Goal: Transaction & Acquisition: Subscribe to service/newsletter

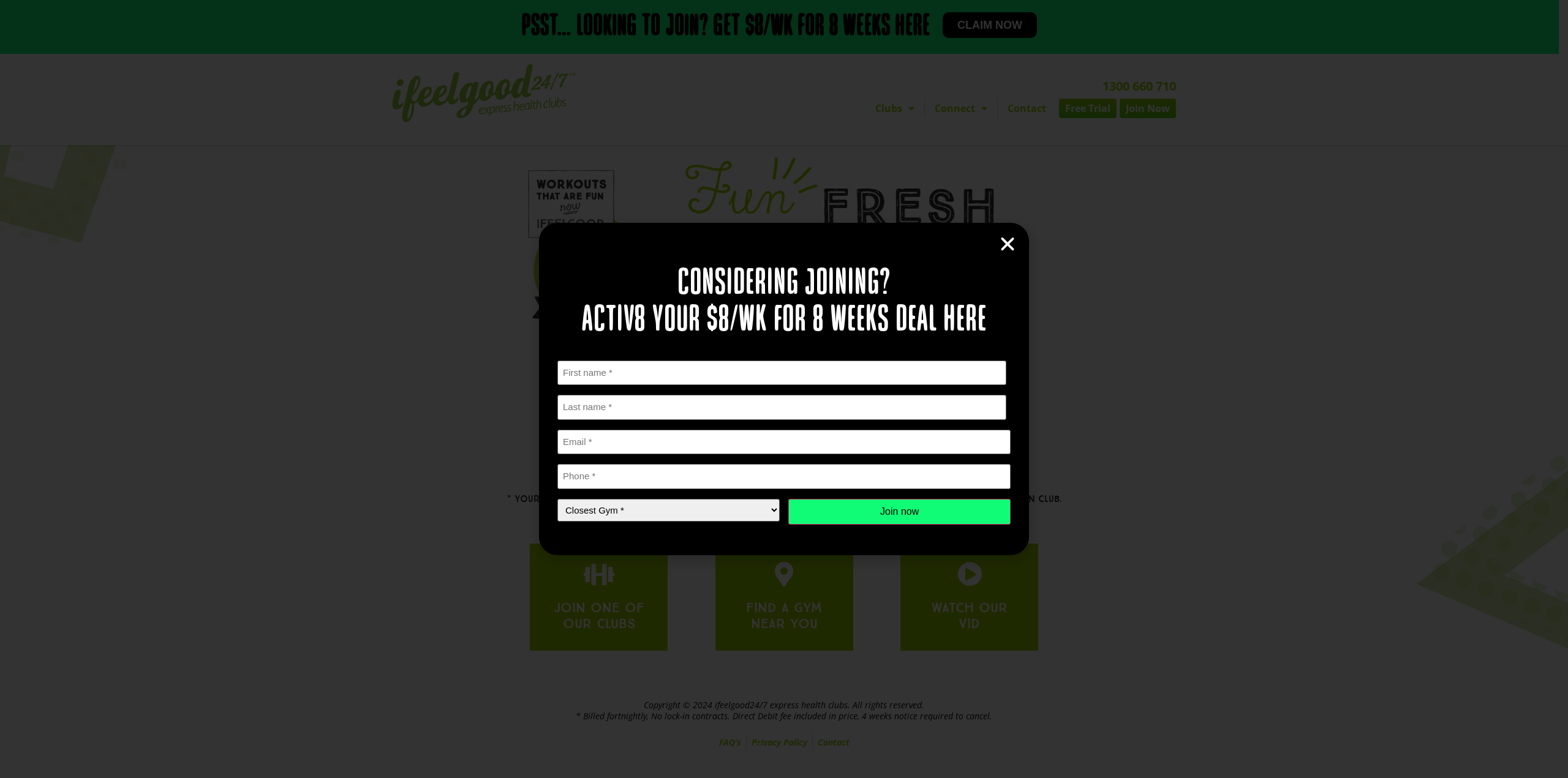
click at [901, 117] on div "Considering joining? Activ8 your $8/wk for 8 weeks deal here " * " indicates re…" at bounding box center [784, 389] width 1568 height 778
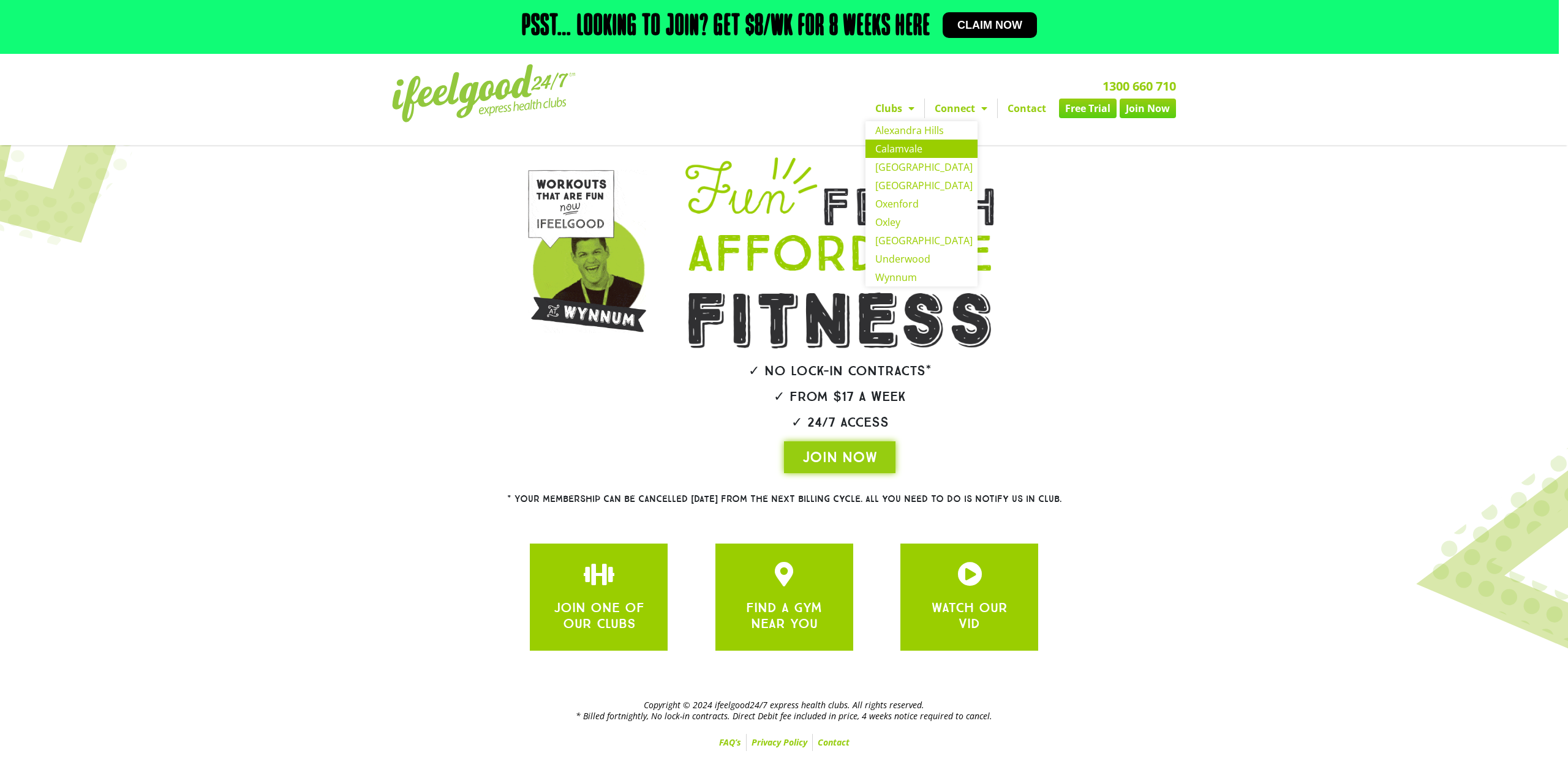
click at [919, 152] on link "Calamvale" at bounding box center [921, 149] width 112 height 18
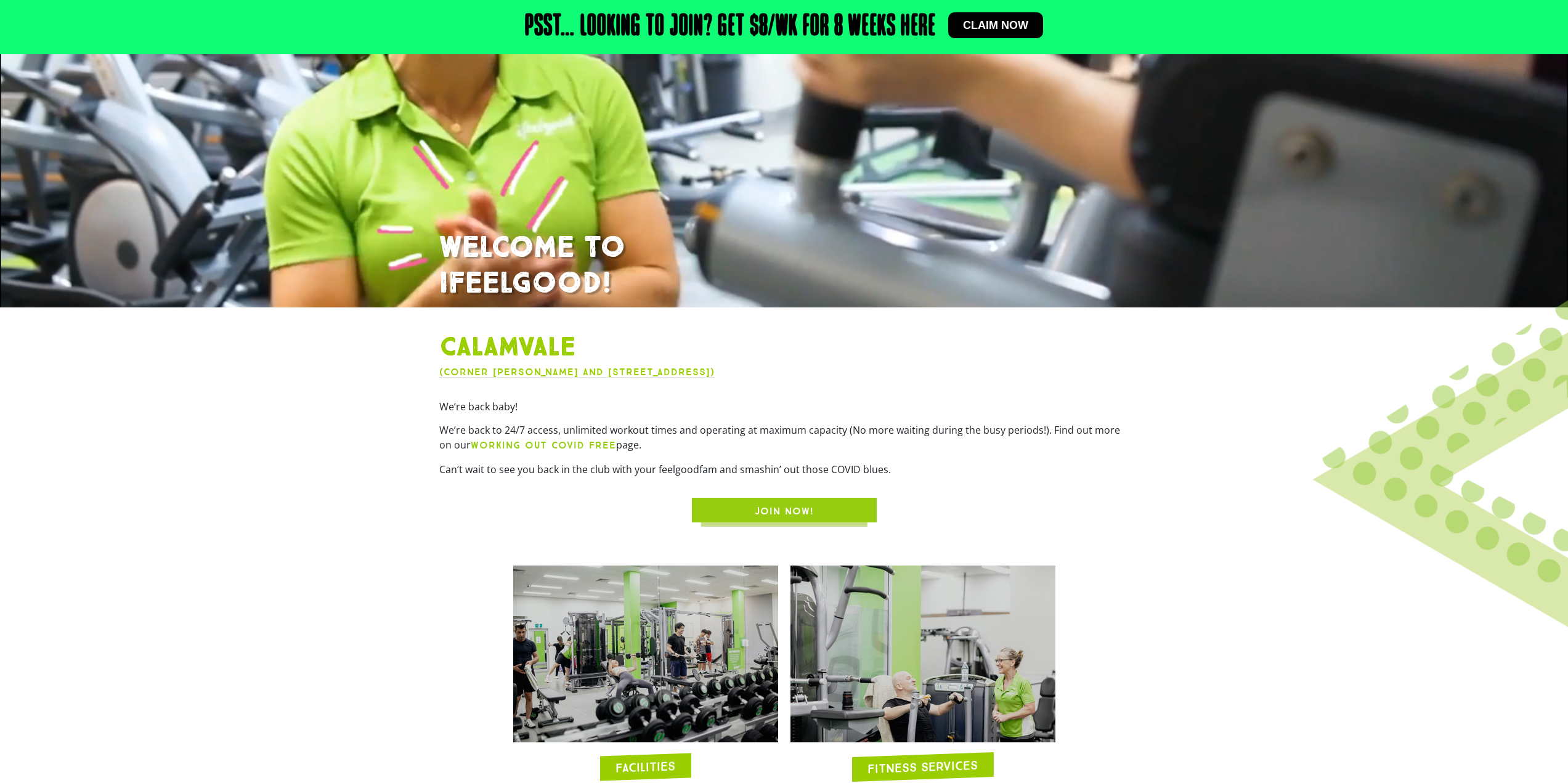
scroll to position [431, 0]
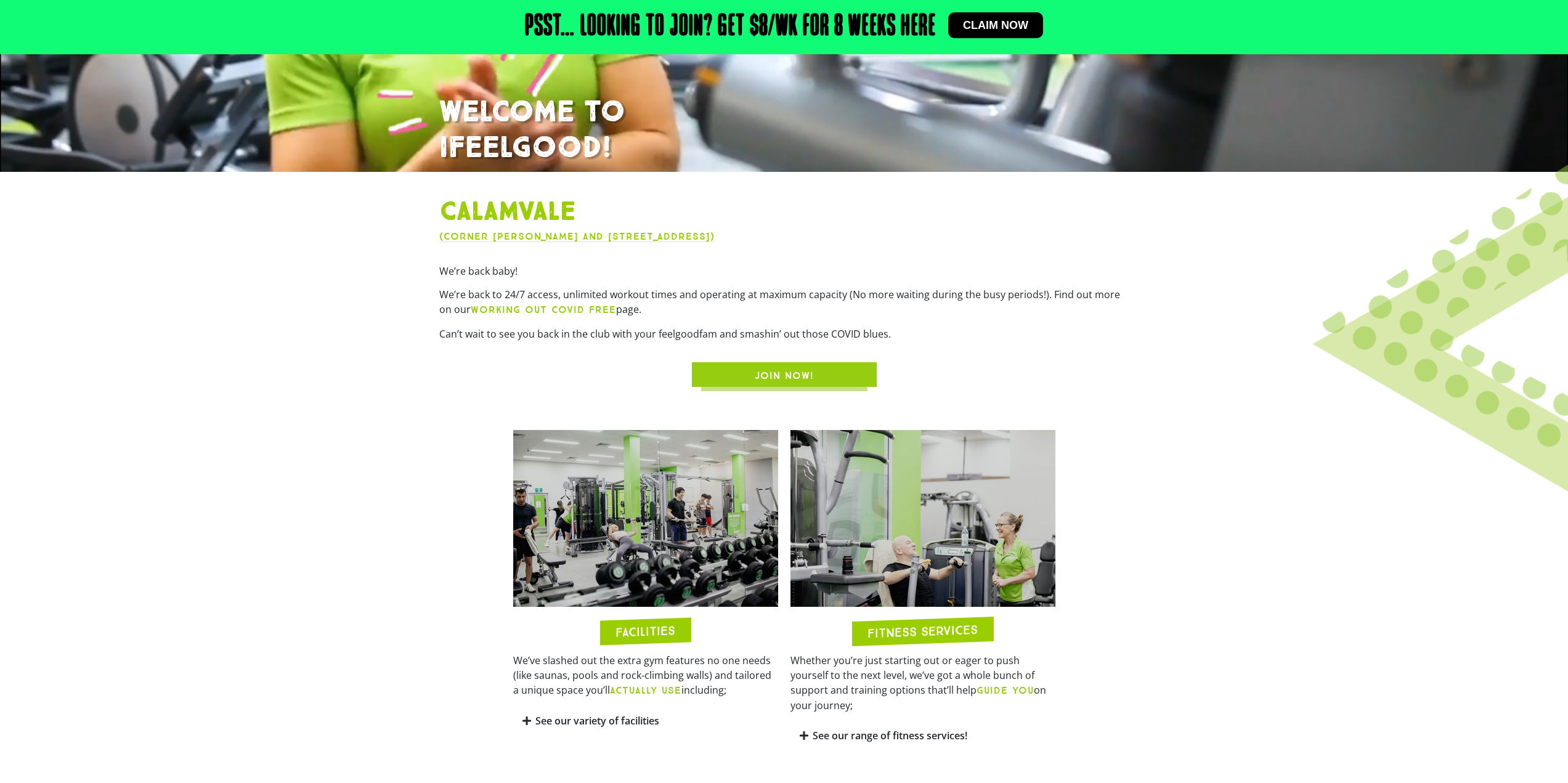
click at [796, 381] on span "JOIN NOW!" at bounding box center [784, 376] width 59 height 15
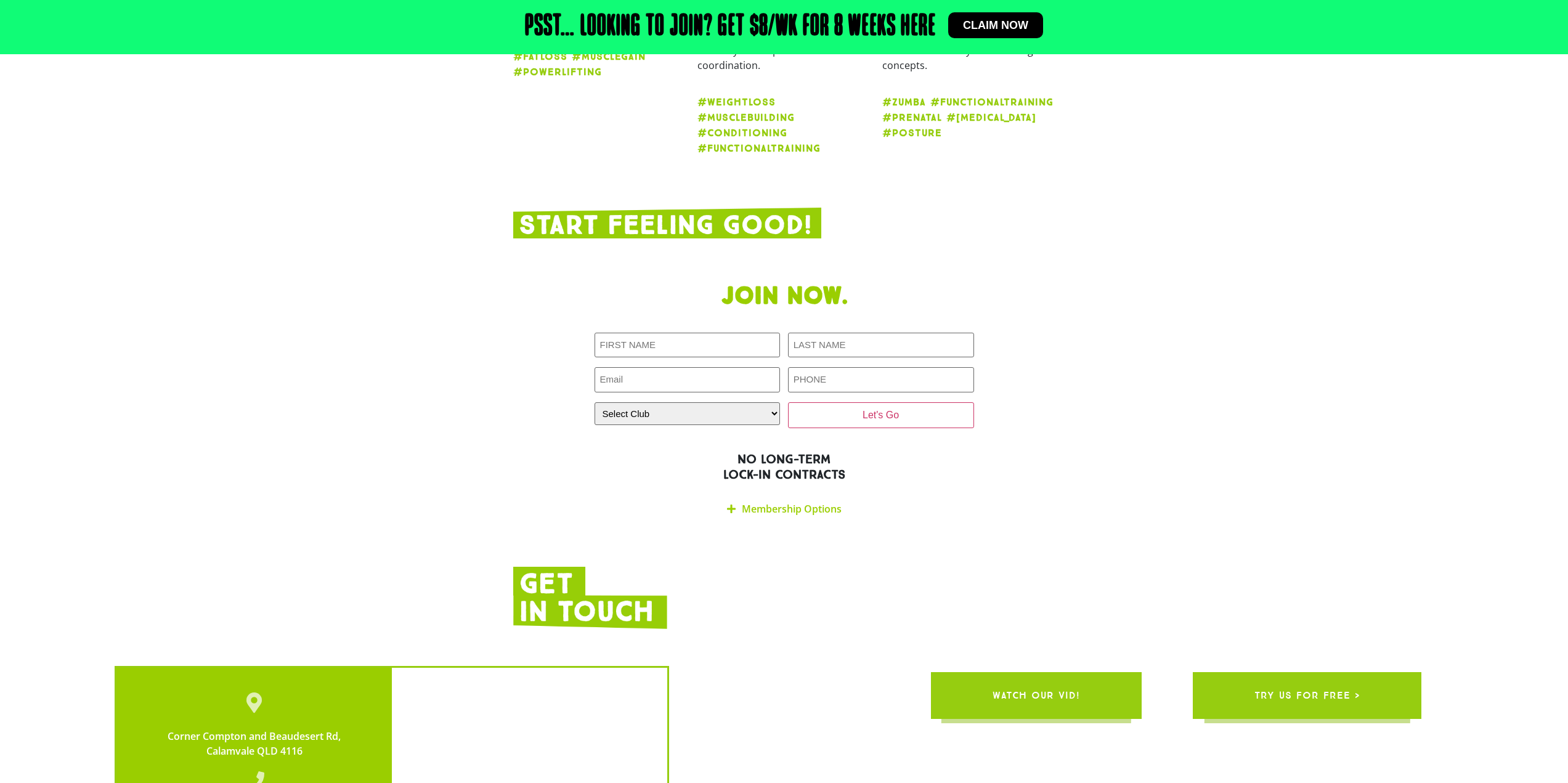
scroll to position [2591, 0]
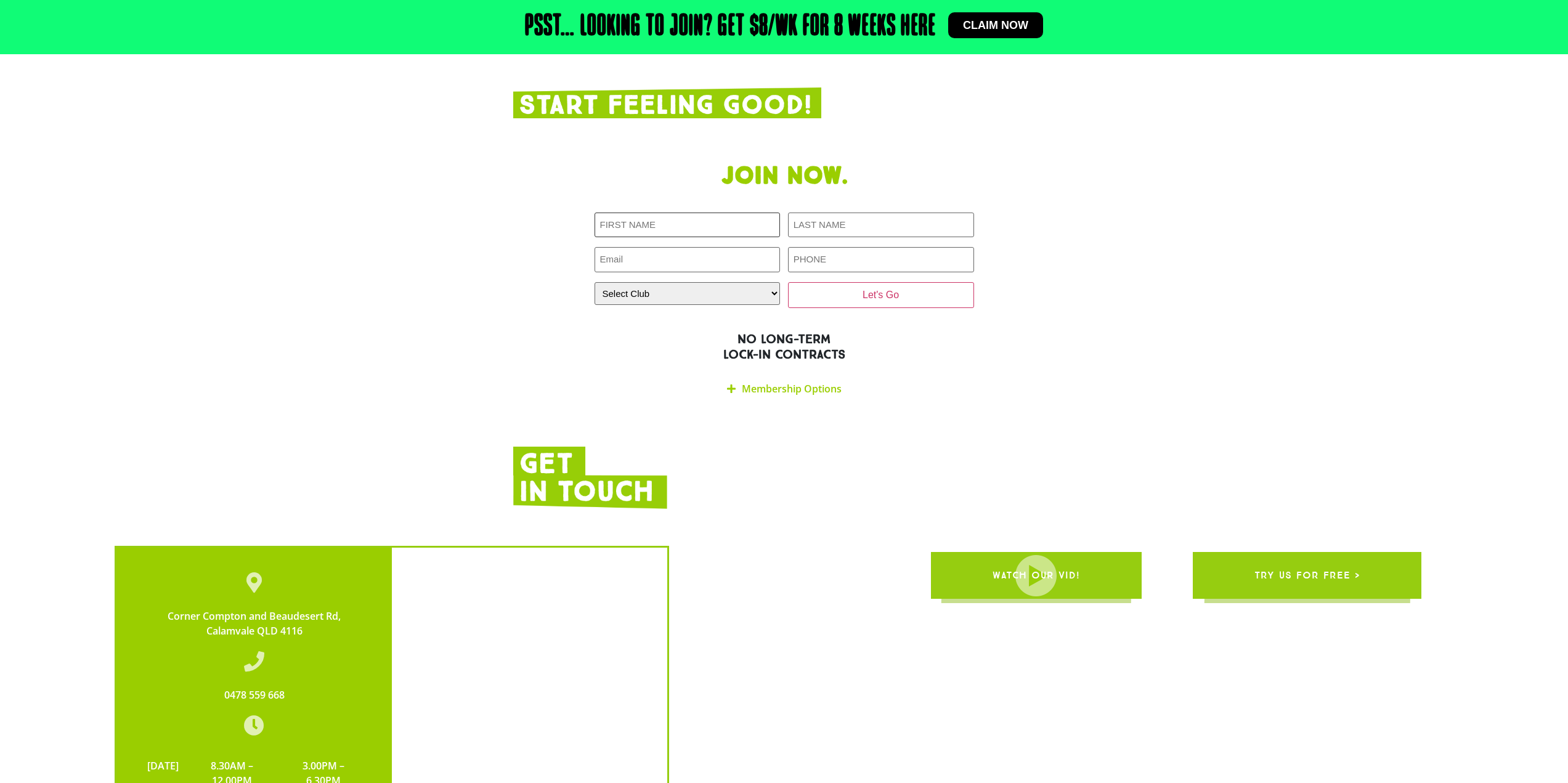
click at [696, 213] on input "First NAME (Required)" at bounding box center [687, 226] width 186 height 25
type input "[PERSON_NAME]"
type input "Row"
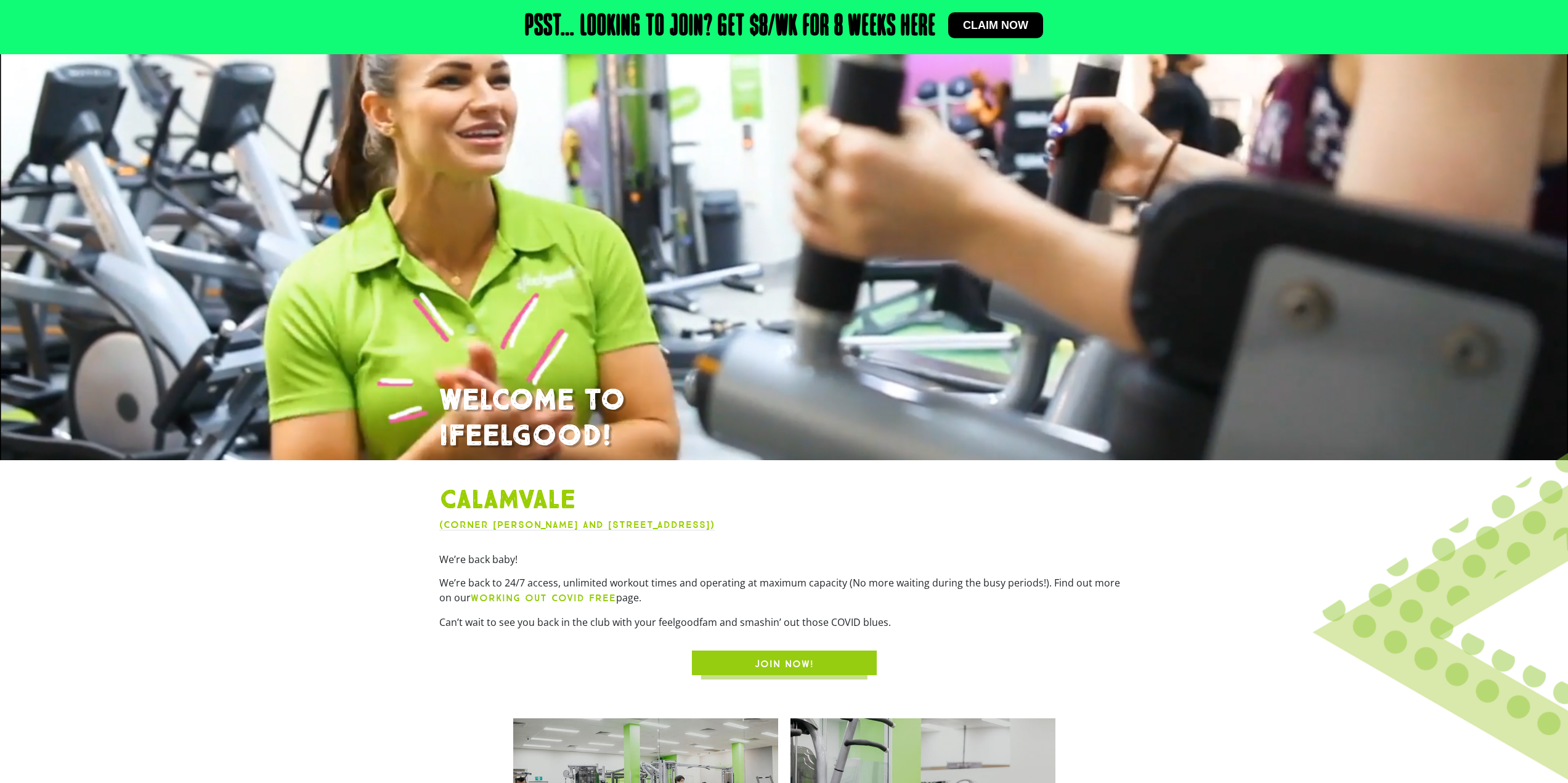
scroll to position [370, 0]
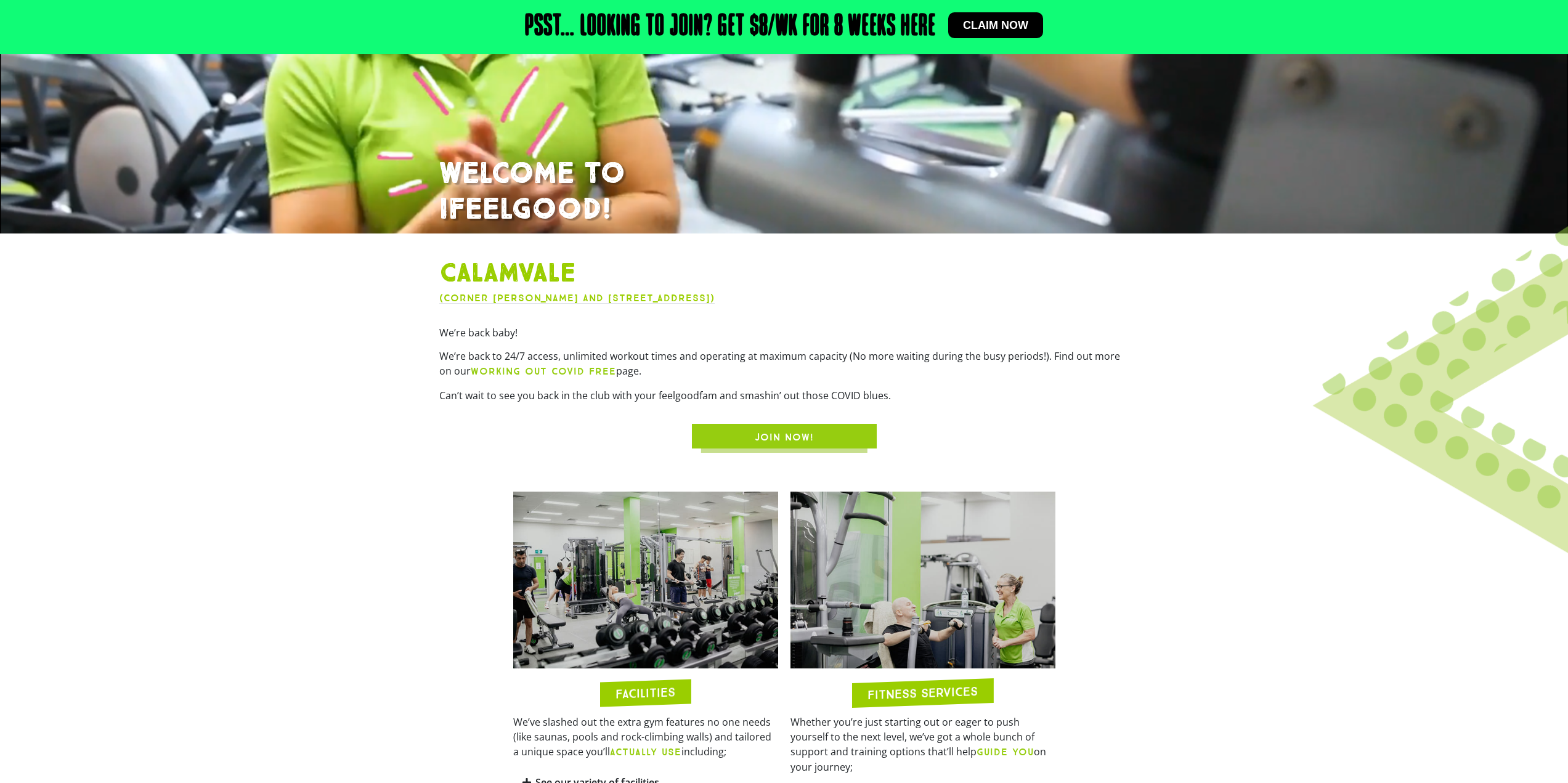
type input "steph"
click at [1025, 14] on link "Claim now" at bounding box center [996, 25] width 95 height 26
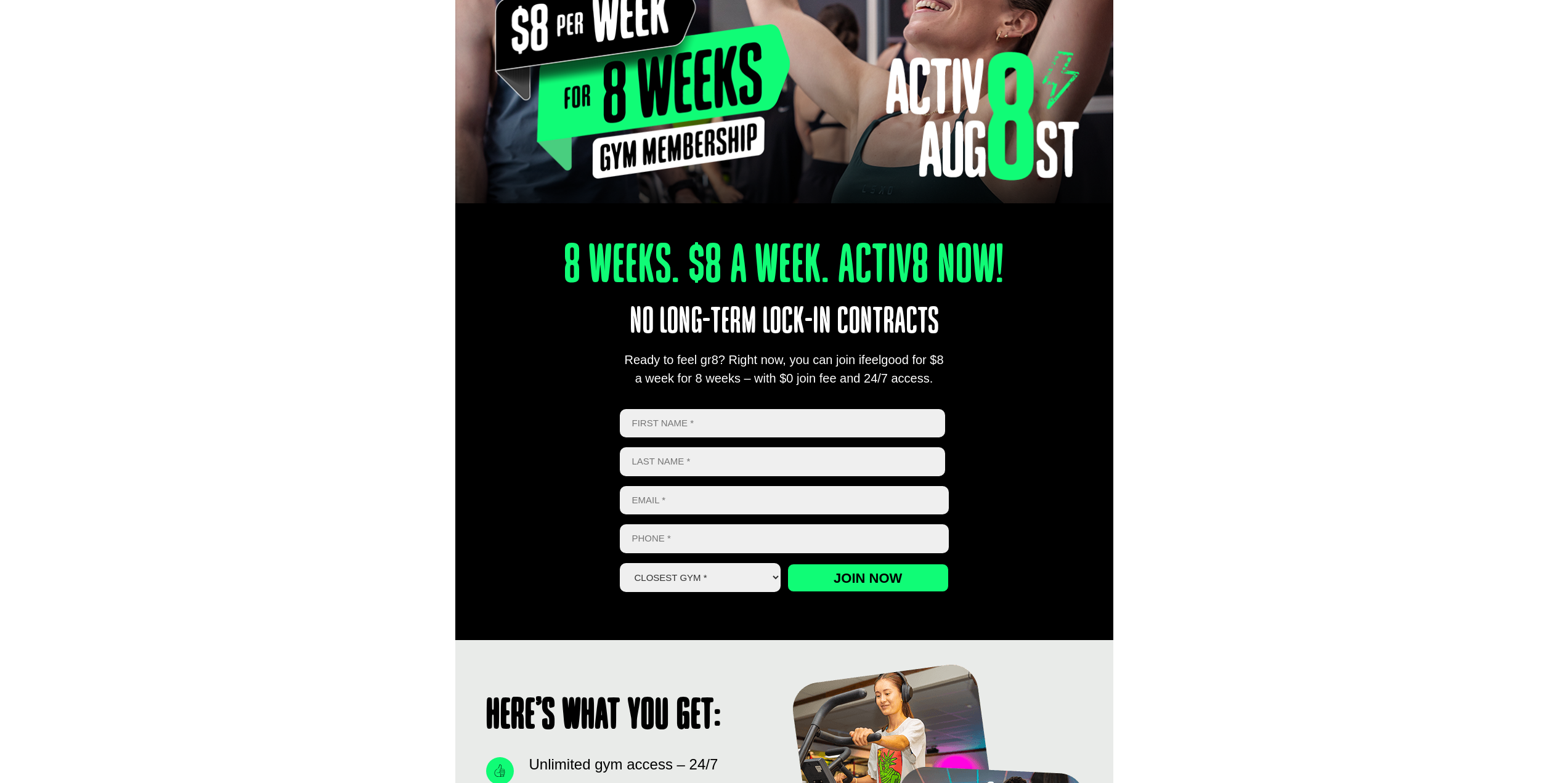
scroll to position [246, 0]
click at [737, 429] on input "First" at bounding box center [782, 423] width 326 height 29
type input "S"
type input "s"
type input "[PERSON_NAME]"
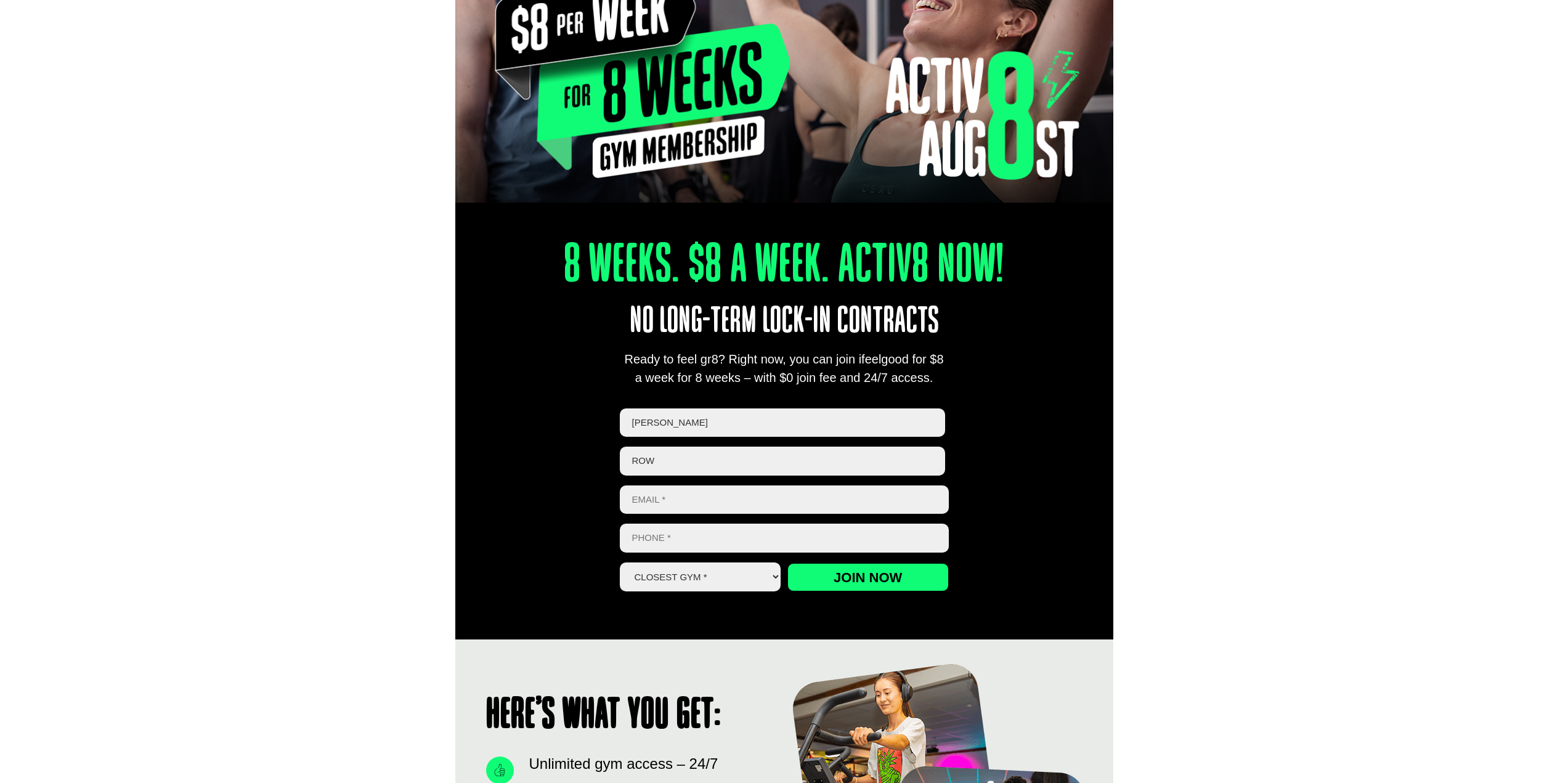
type input "Row"
type input "d"
type input "[PERSON_NAME][EMAIL_ADDRESS][DOMAIN_NAME]"
type input "0430764787"
click at [711, 581] on select "Closest Gym * [GEOGRAPHIC_DATA] [GEOGRAPHIC_DATA] [GEOGRAPHIC_DATA] [GEOGRAPHIC…" at bounding box center [700, 576] width 161 height 29
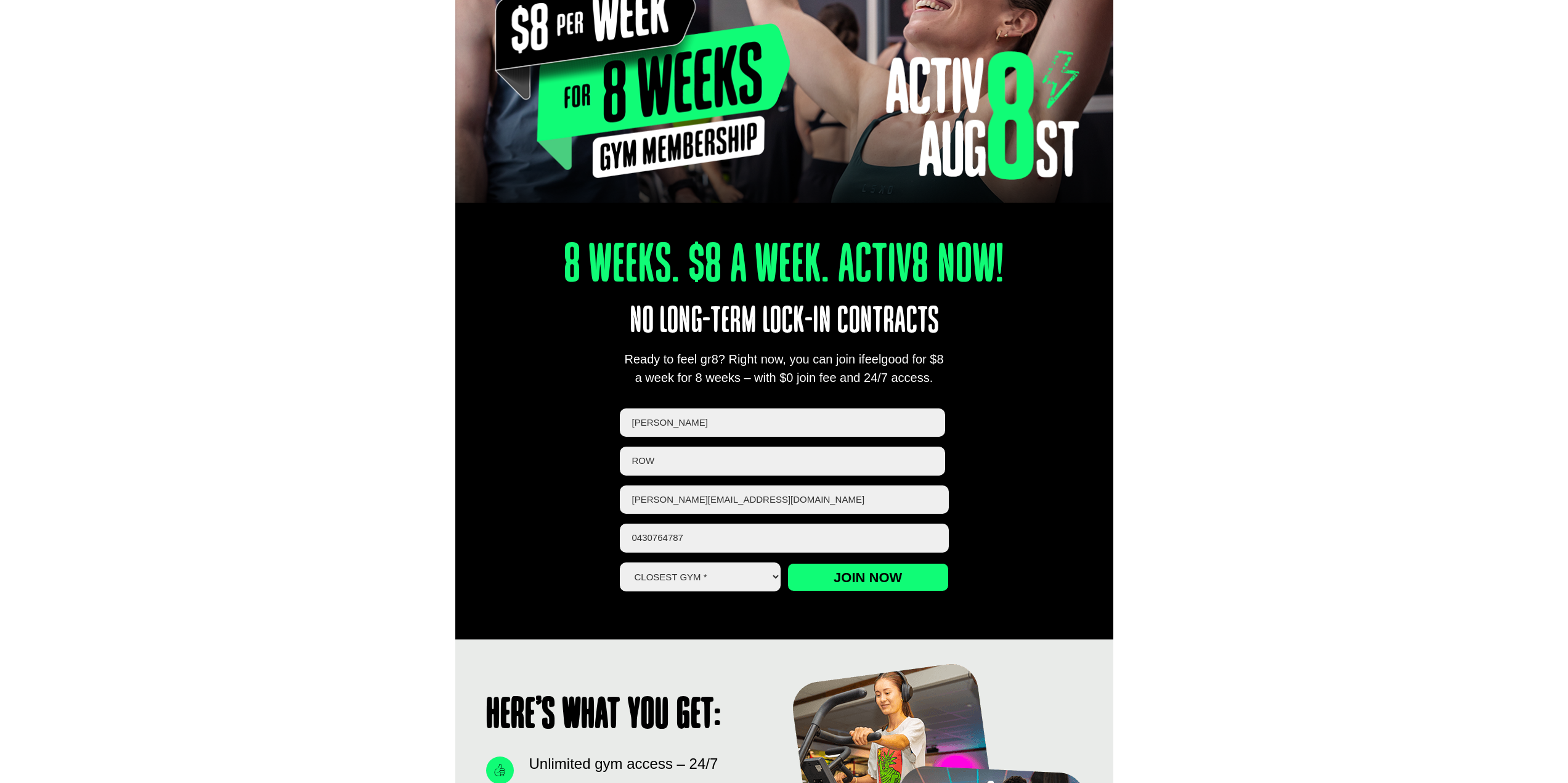
select select "Calamvale"
click at [620, 562] on select "Closest Gym * [GEOGRAPHIC_DATA] [GEOGRAPHIC_DATA] [GEOGRAPHIC_DATA] [GEOGRAPHIC…" at bounding box center [700, 576] width 161 height 29
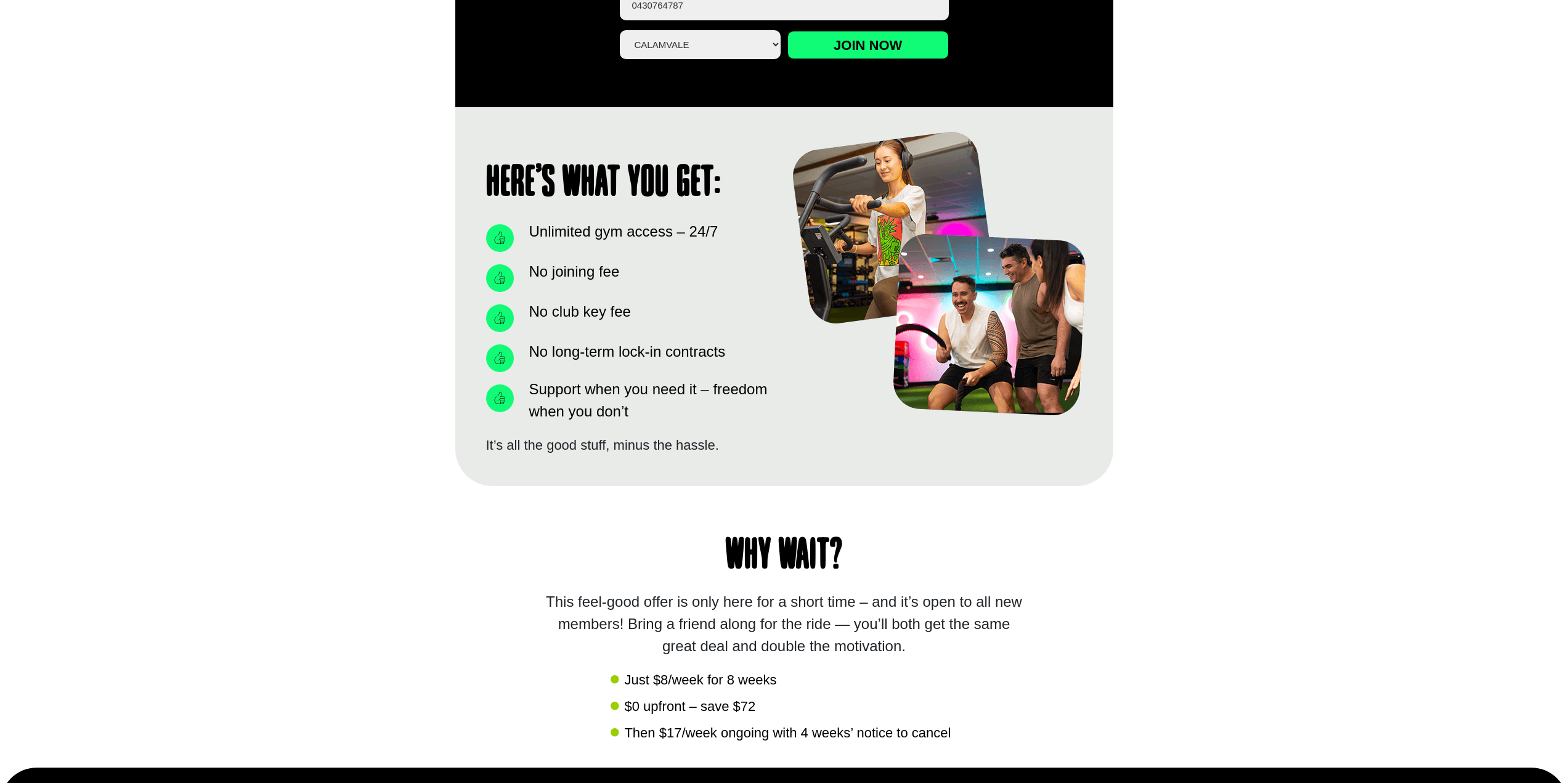
scroll to position [555, 0]
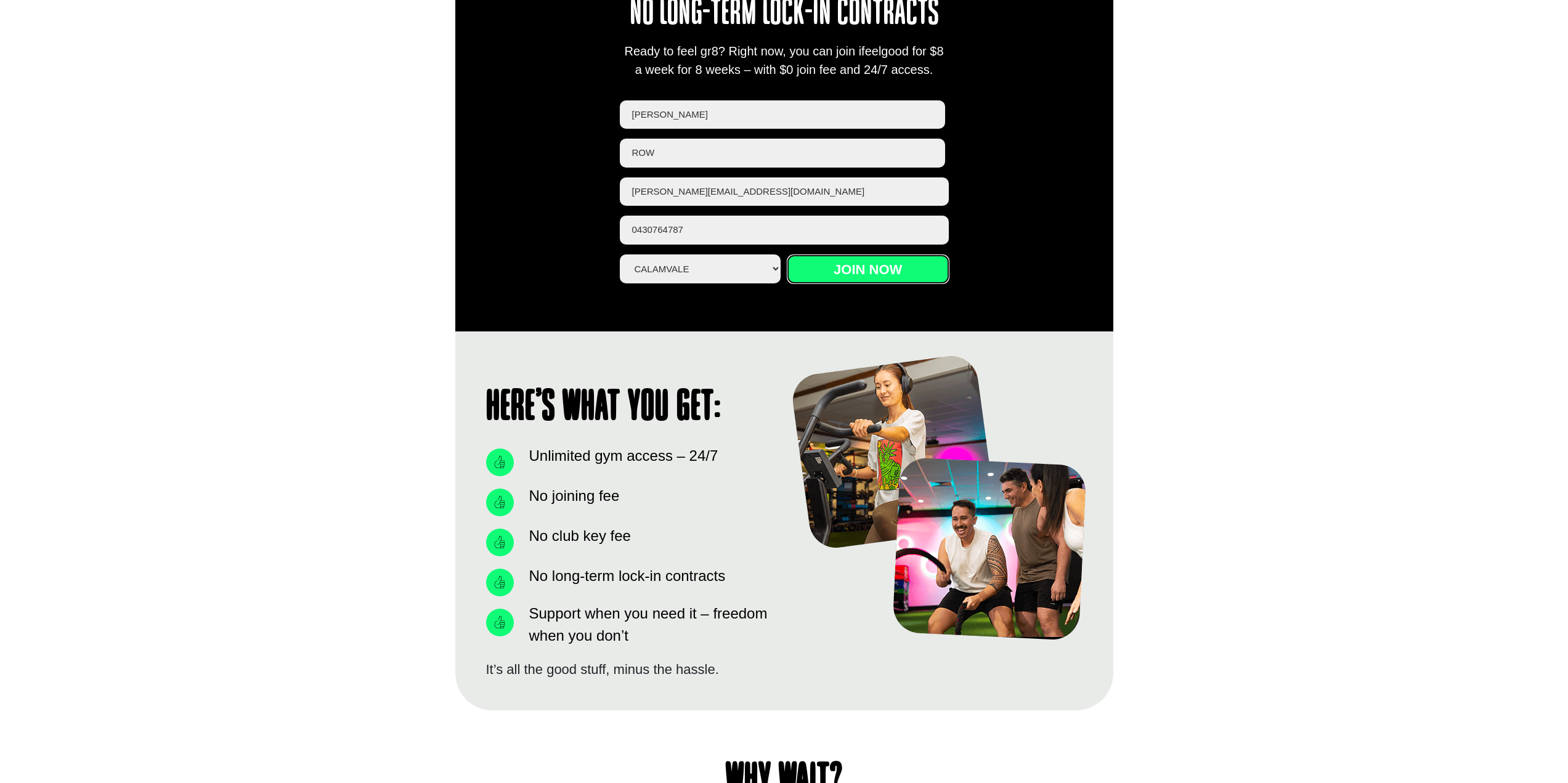
click at [856, 273] on input "Join now" at bounding box center [868, 269] width 161 height 28
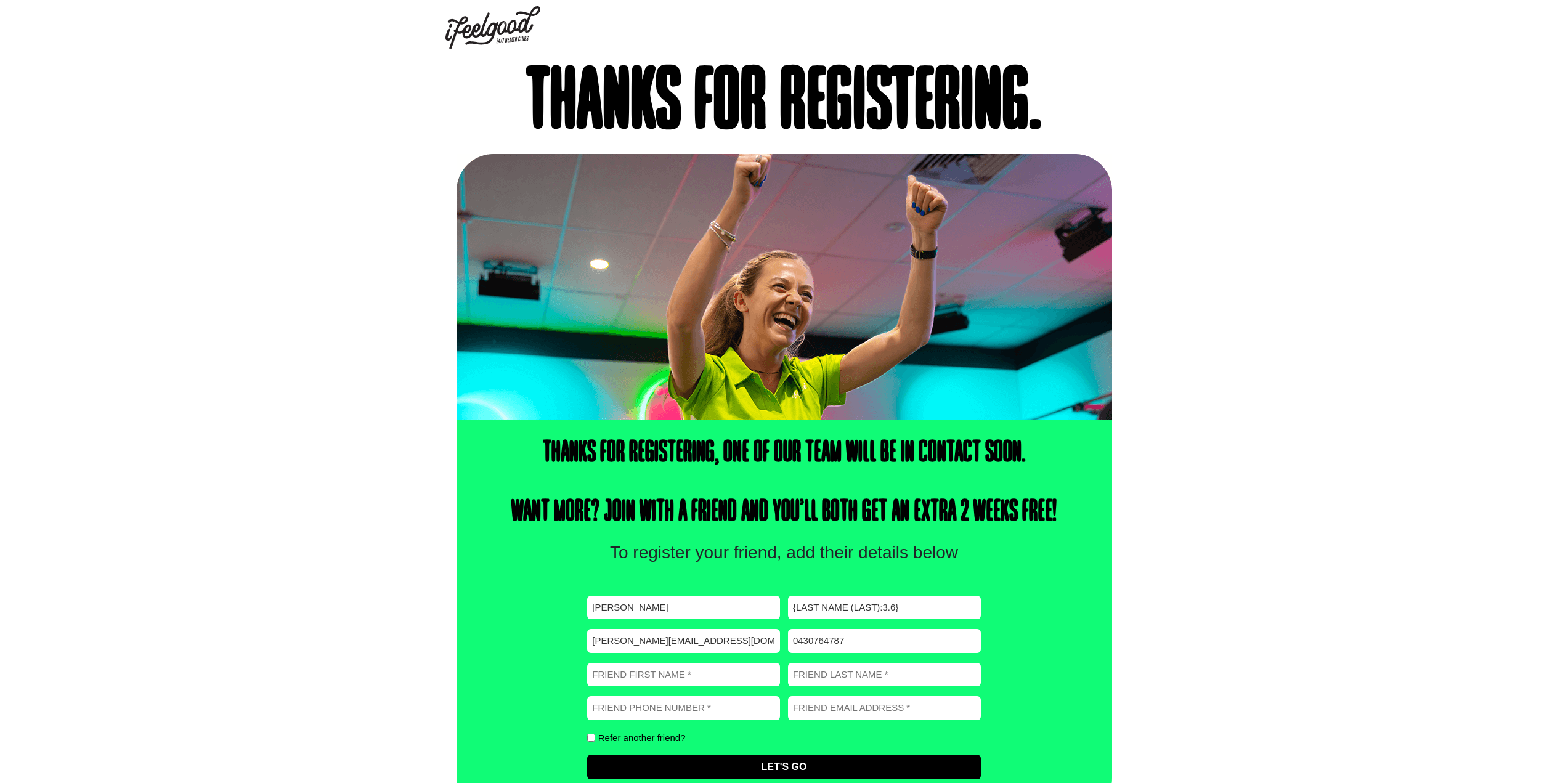
scroll to position [32, 0]
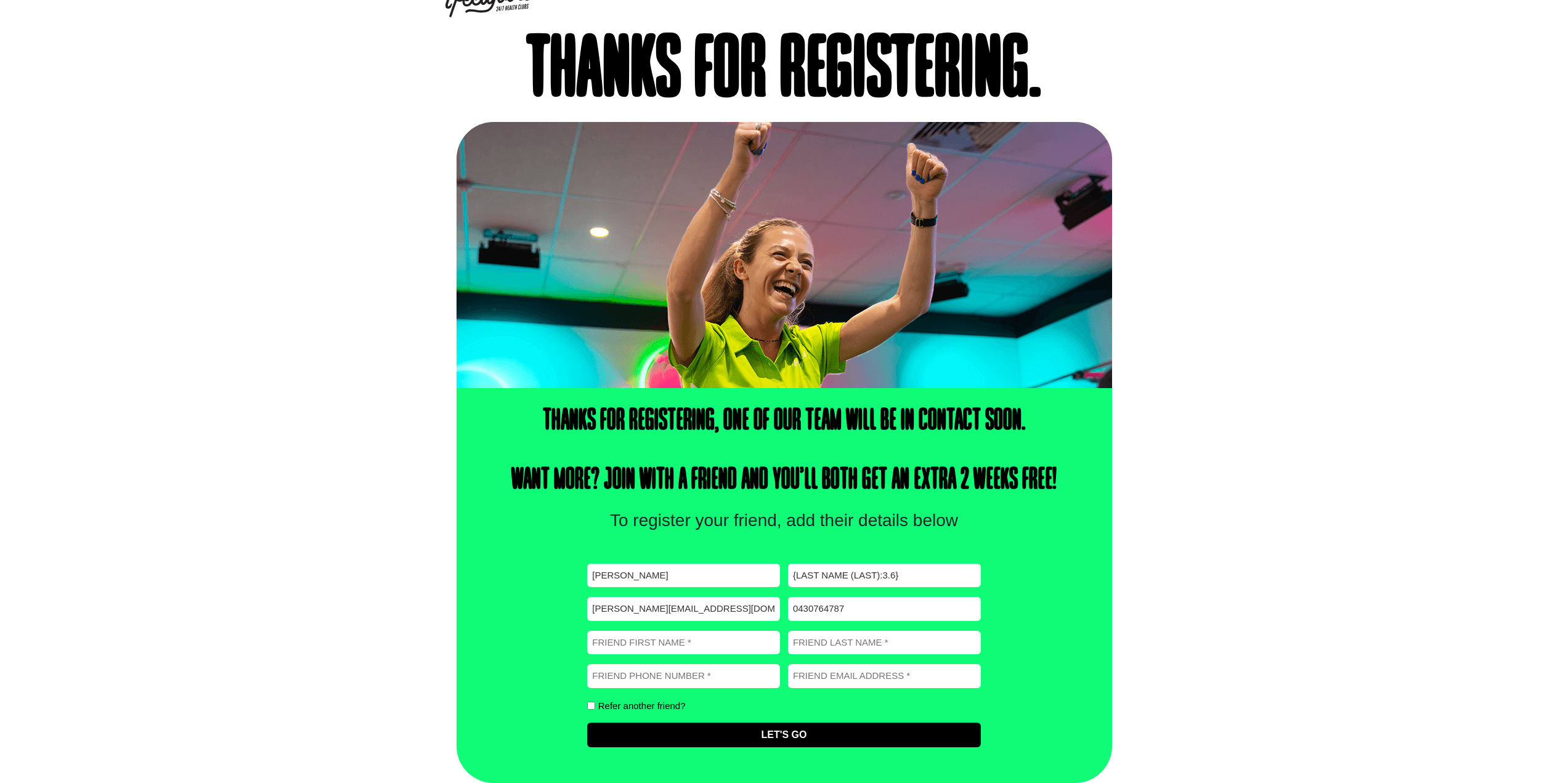
click at [881, 575] on input "{Last Name (Last):3.6}" at bounding box center [884, 576] width 193 height 24
drag, startPoint x: 922, startPoint y: 576, endPoint x: 750, endPoint y: 562, distance: 172.6
click at [750, 562] on div "First name (Required) [PERSON_NAME] Last name (Required) {Last Name (Last):3.6}…" at bounding box center [784, 662] width 393 height 216
click at [1079, 499] on div "Thanks for registering, one of our team will be in contact soon. Want more? Joi…" at bounding box center [784, 586] width 656 height 395
